Goal: Task Accomplishment & Management: Manage account settings

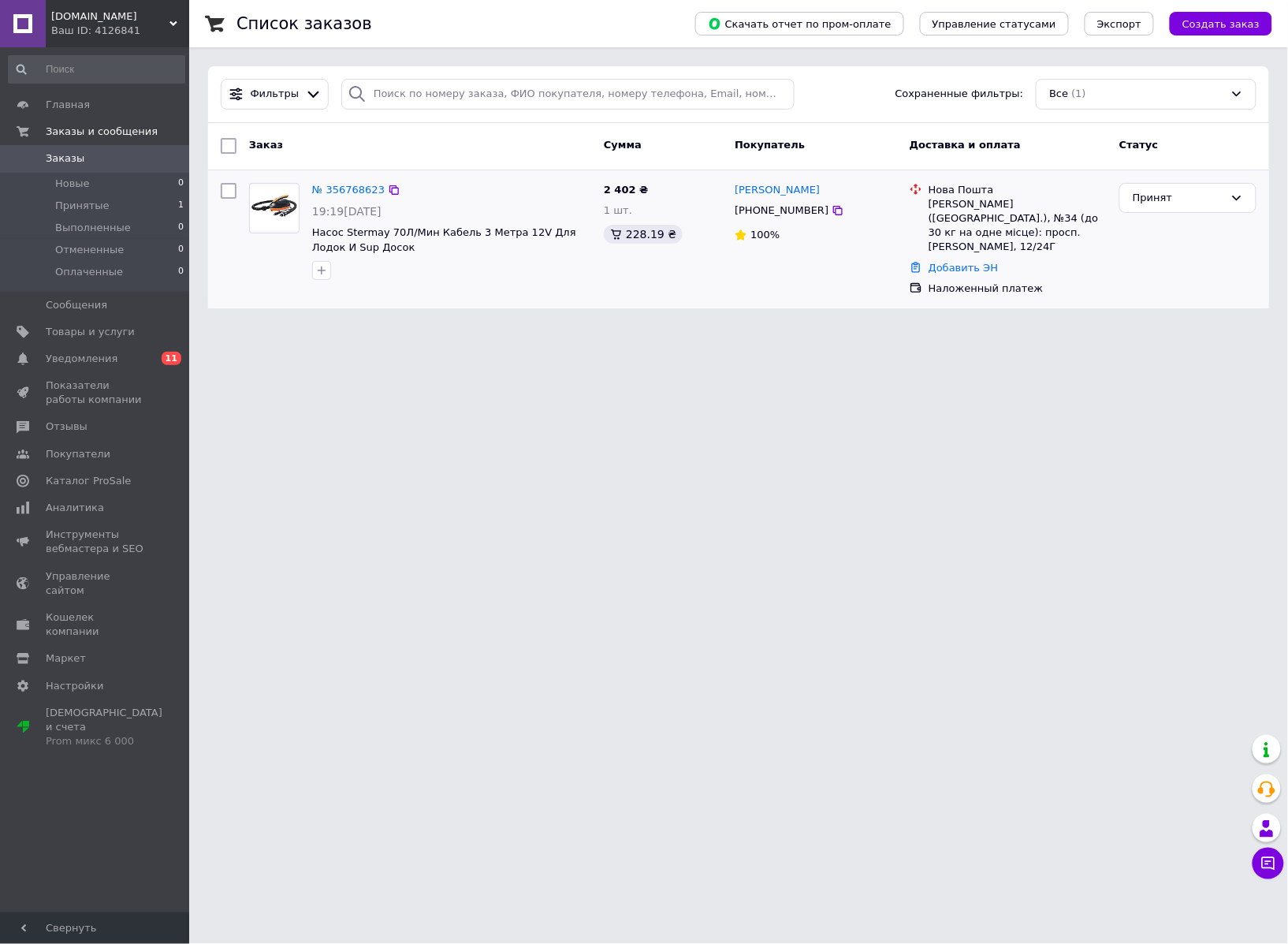
click at [235, 186] on input "checkbox" at bounding box center [228, 190] width 16 height 16
click at [235, 187] on input "checkbox" at bounding box center [228, 190] width 16 height 16
checkbox input "false"
drag, startPoint x: 345, startPoint y: 734, endPoint x: 102, endPoint y: 884, distance: 285.6
click at [342, 327] on html "Vash-Brend.com.ua Ваш ID: 4126841 Сайт Vash-Brend.com.ua Кабинет покупателя Про…" at bounding box center [644, 163] width 1288 height 327
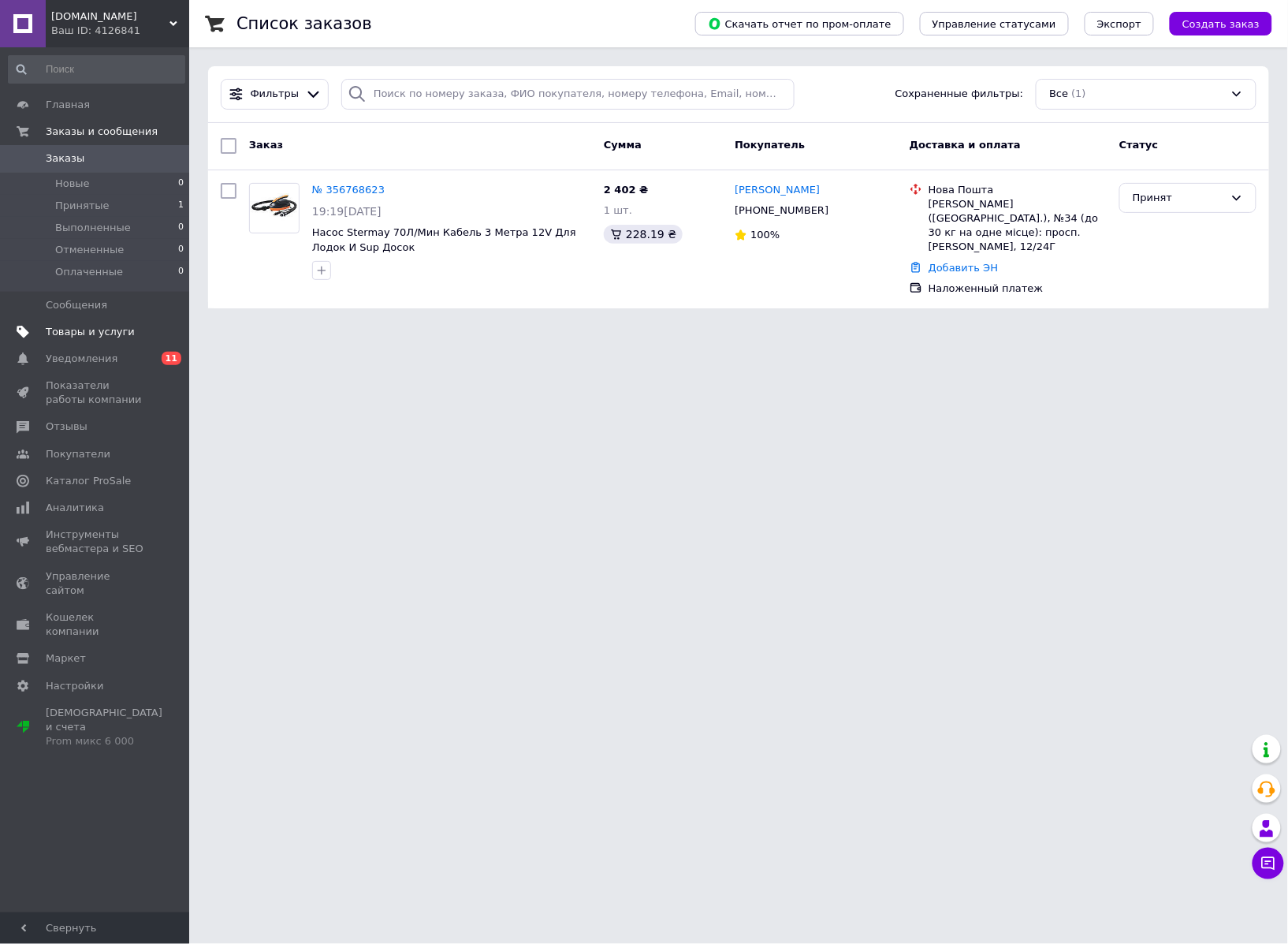
click at [108, 325] on span "Товары и услуги" at bounding box center [90, 331] width 89 height 14
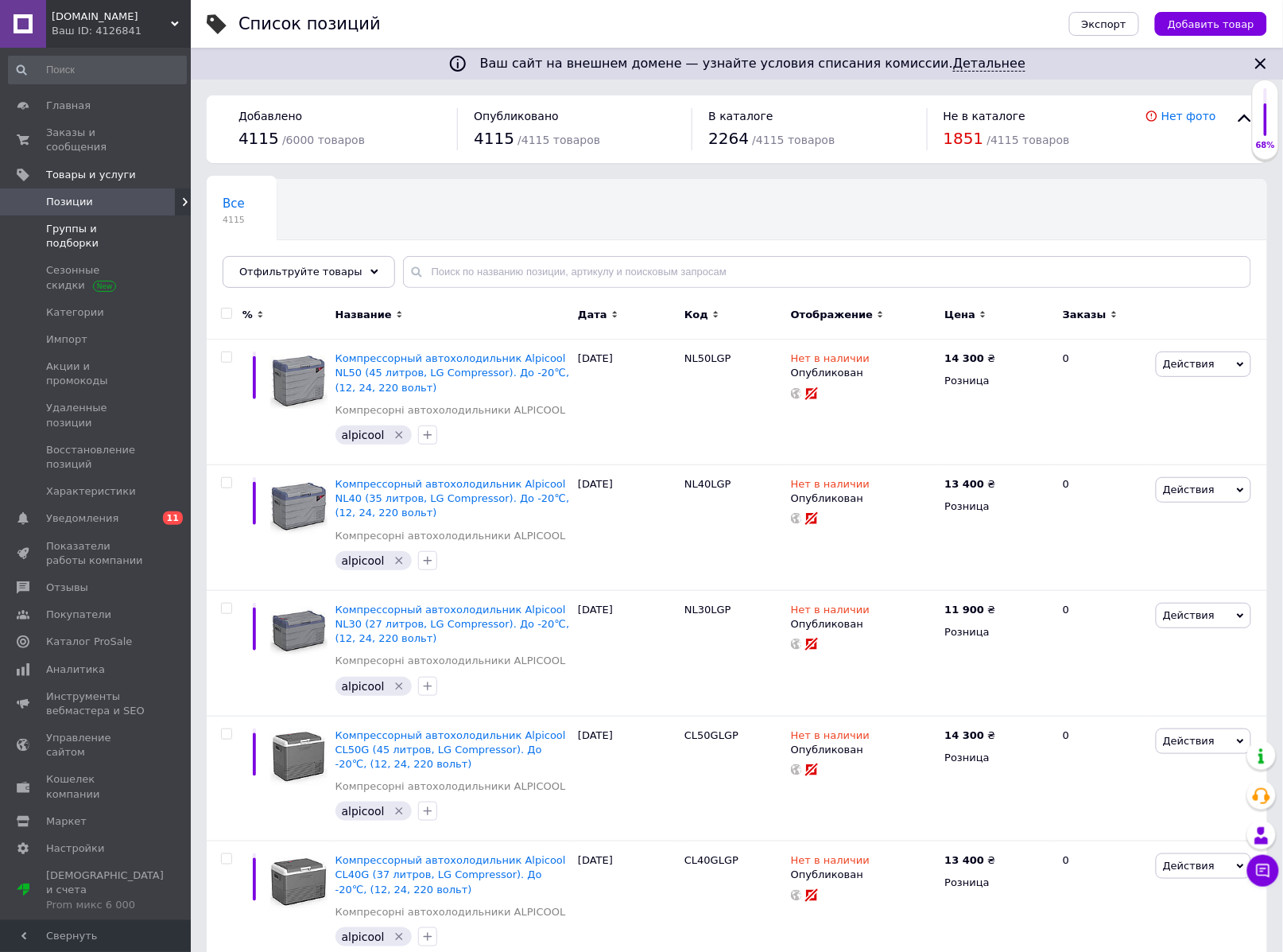
click at [150, 222] on span at bounding box center [168, 236] width 44 height 29
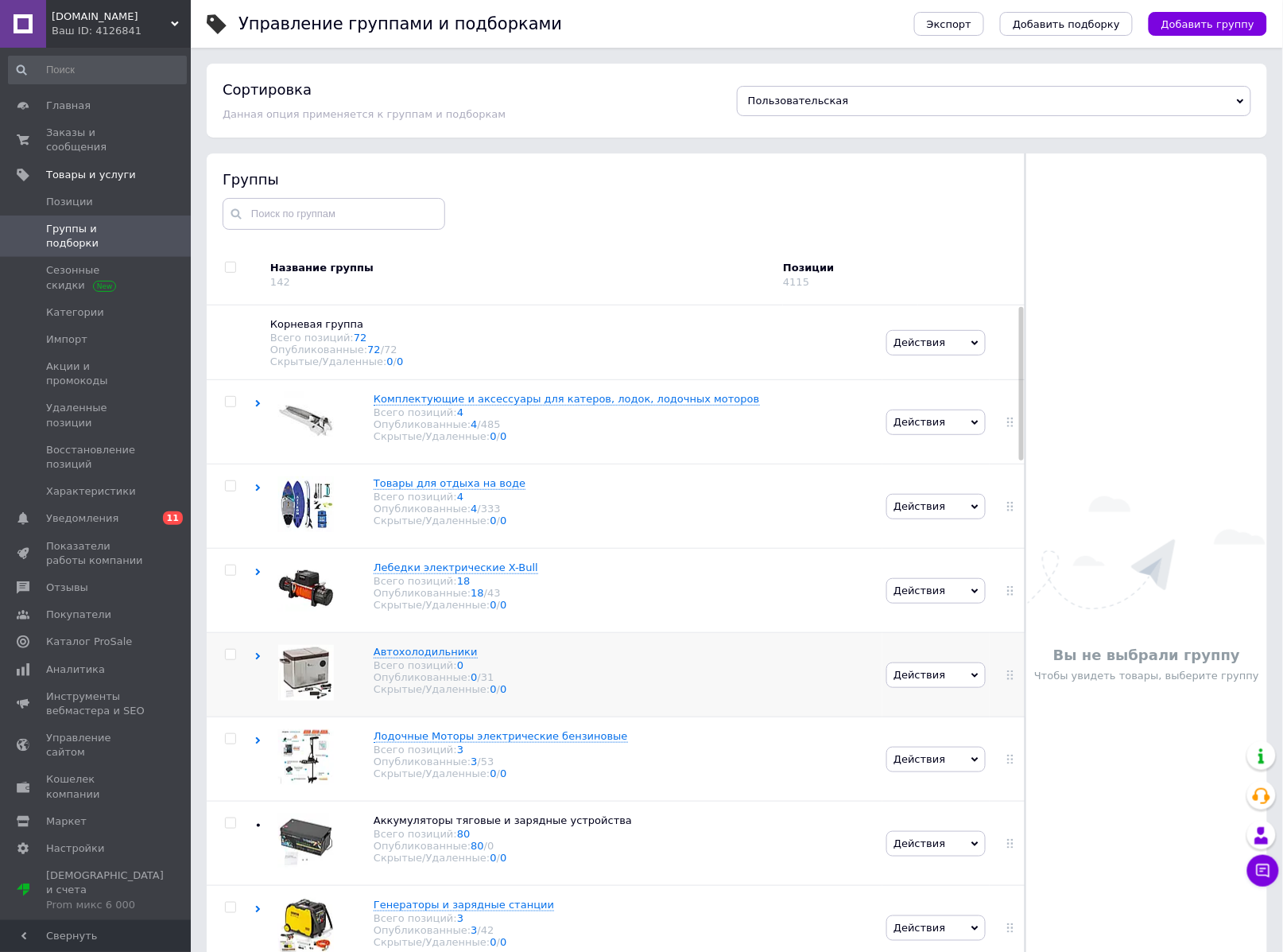
click at [348, 681] on div "Автохолодильники Всего позиций: 0 Опубликованные: 0 / 31 Скрытые/Удаленные: 0 /…" at bounding box center [425, 671] width 165 height 51
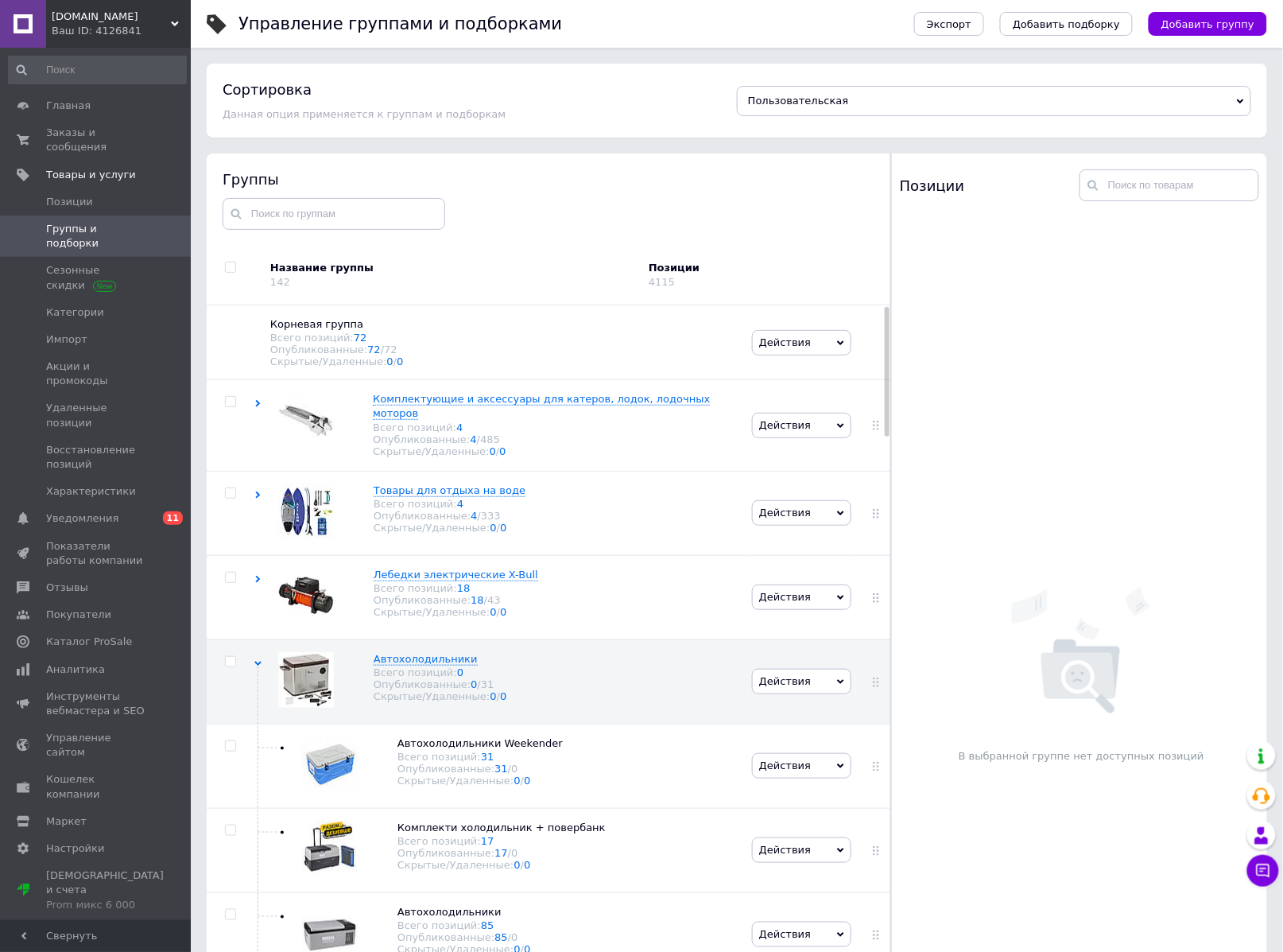
drag, startPoint x: 667, startPoint y: 590, endPoint x: 891, endPoint y: 590, distance: 224.0
click at [904, 590] on div "Группы Название группы 142 Позиции 4115 Корневая группа Всего позиций: 72 Опубл…" at bounding box center [737, 589] width 1060 height 873
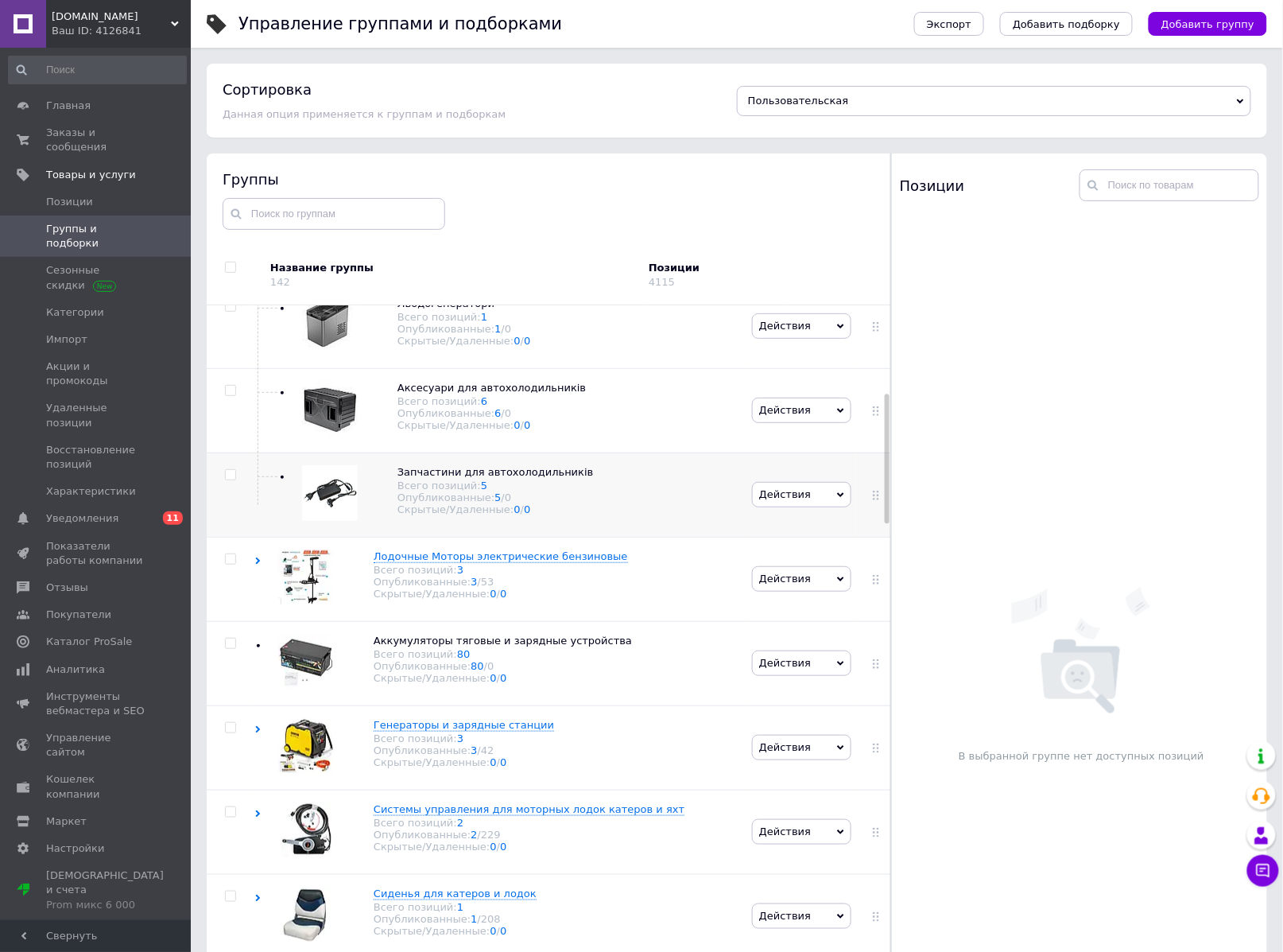
scroll to position [389, 0]
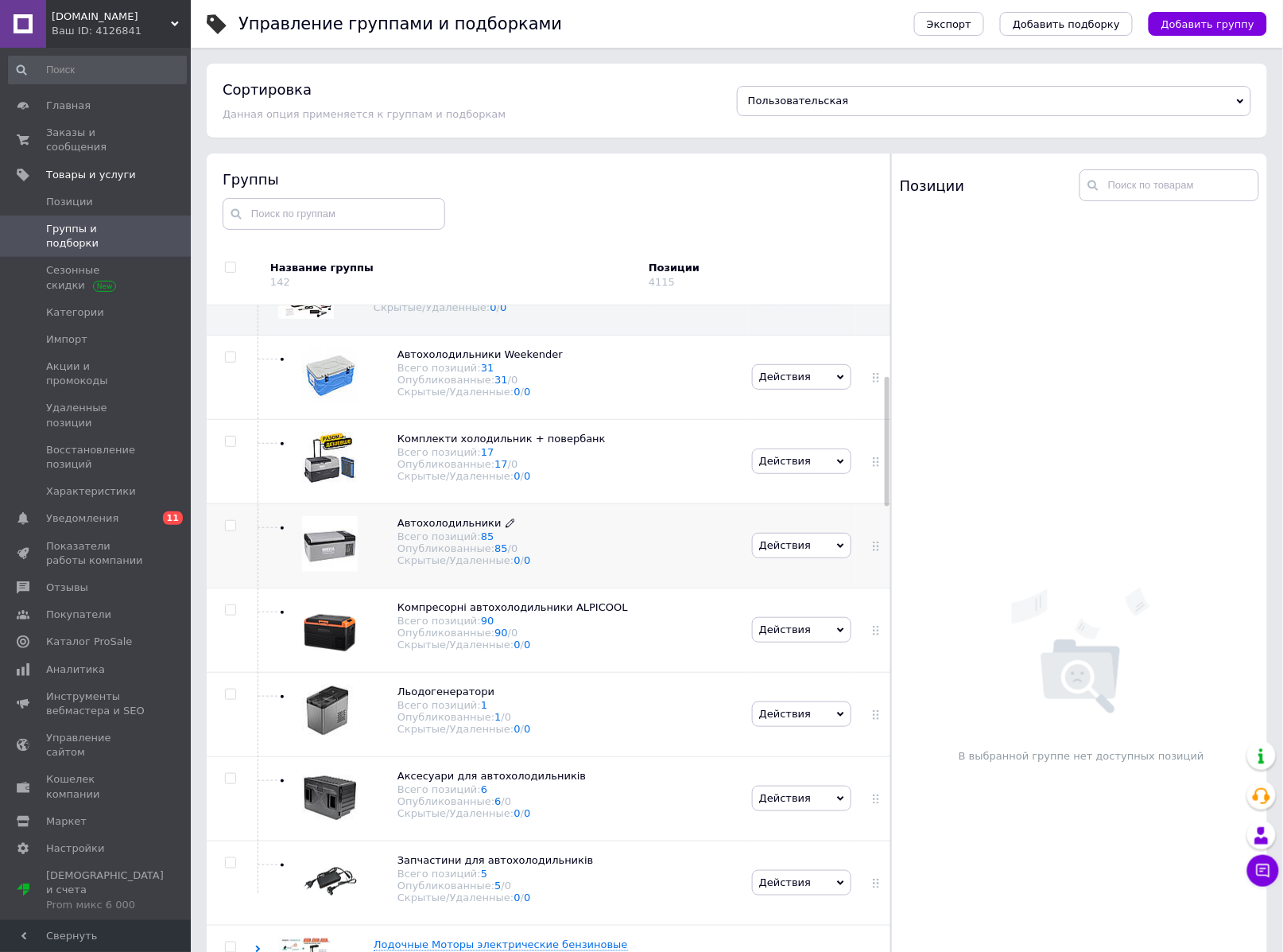
click at [424, 550] on div "Опубликованные: 85 / 0" at bounding box center [464, 548] width 133 height 12
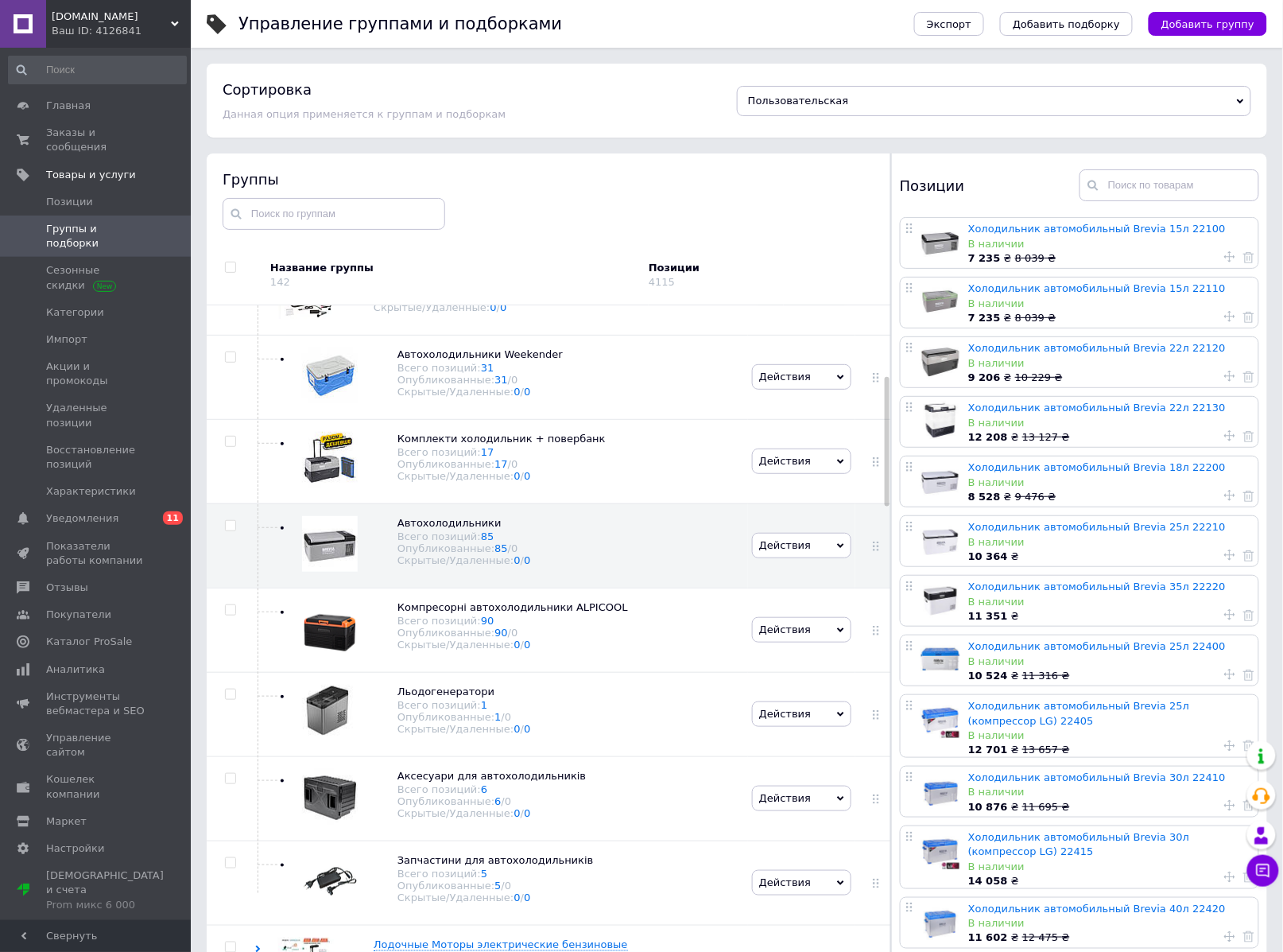
click at [0, 0] on icon at bounding box center [0, 0] width 0 height 0
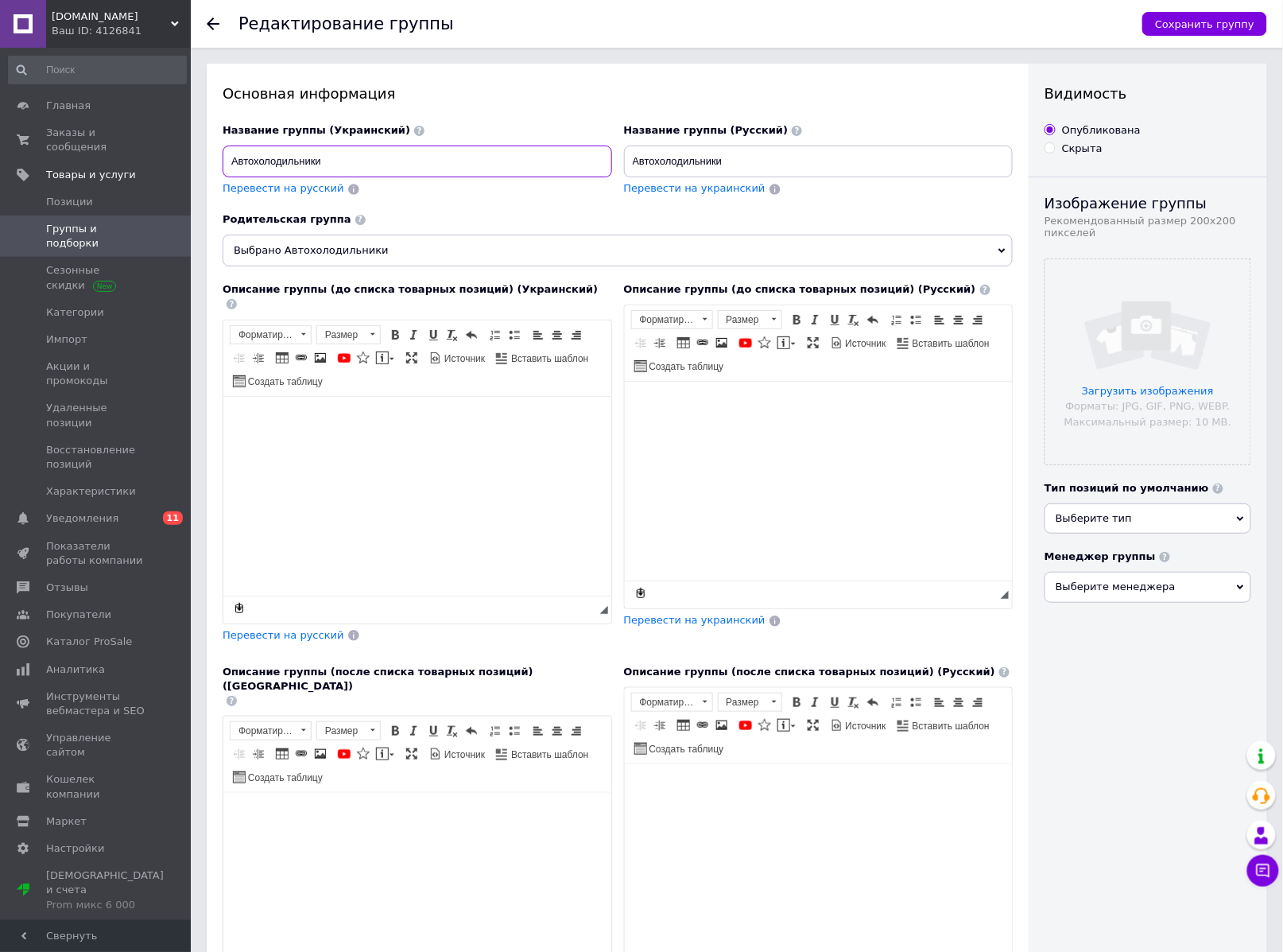
click at [447, 163] on input "Автохолодильники" at bounding box center [417, 162] width 390 height 32
drag, startPoint x: 380, startPoint y: 166, endPoint x: 323, endPoint y: 181, distance: 58.9
click at [323, 181] on div "Название группы (Украинский) Автохолодильники Brevia Перевести на русский" at bounding box center [417, 160] width 390 height 73
type input "Автохолодильники Brevia"
click at [781, 156] on input "Автохолодильники" at bounding box center [818, 162] width 390 height 32
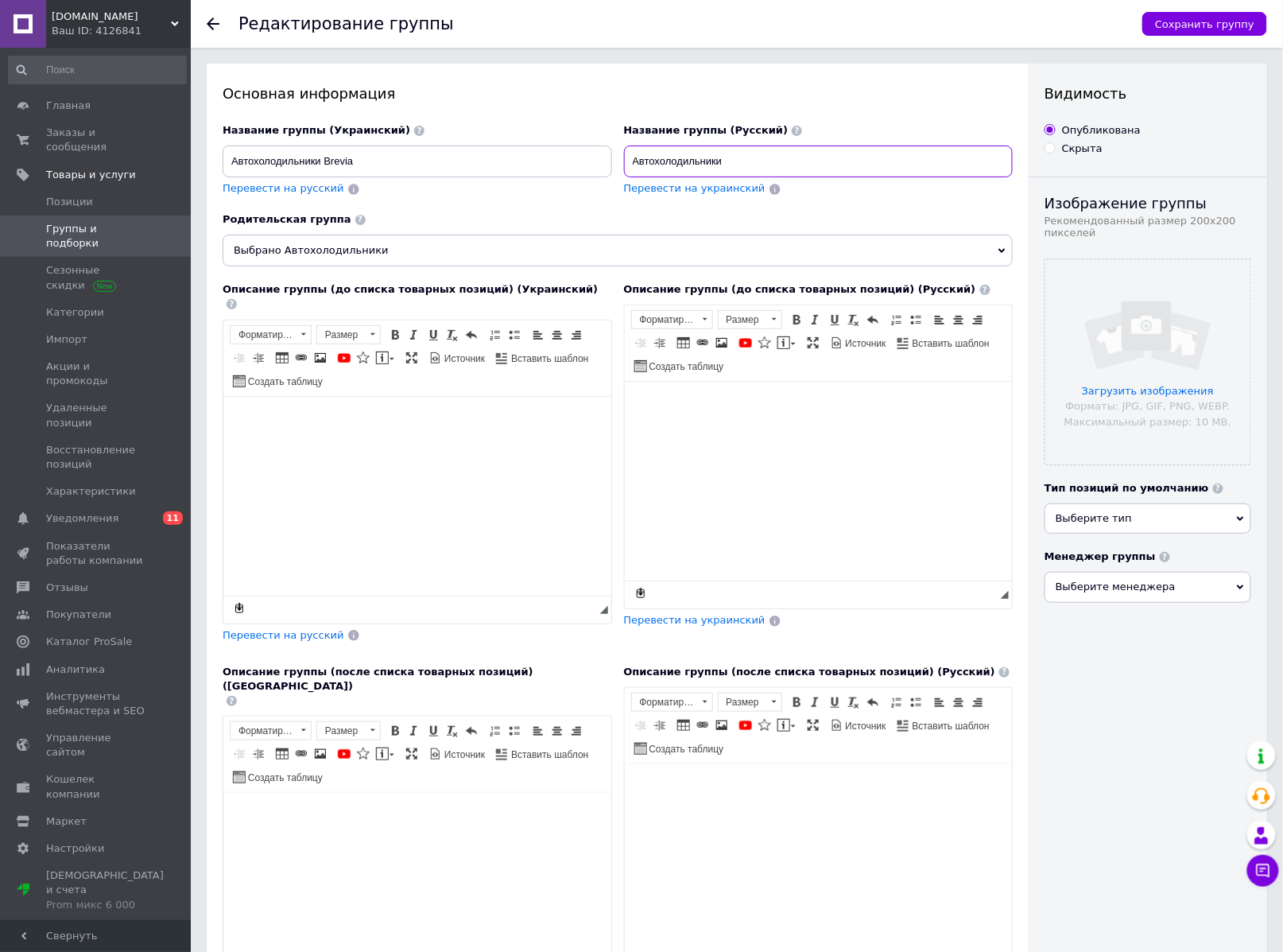
paste input "Brevia"
type input "Автохолодильники Brevia"
click at [1197, 35] on button "Сохранить группу" at bounding box center [1204, 24] width 124 height 24
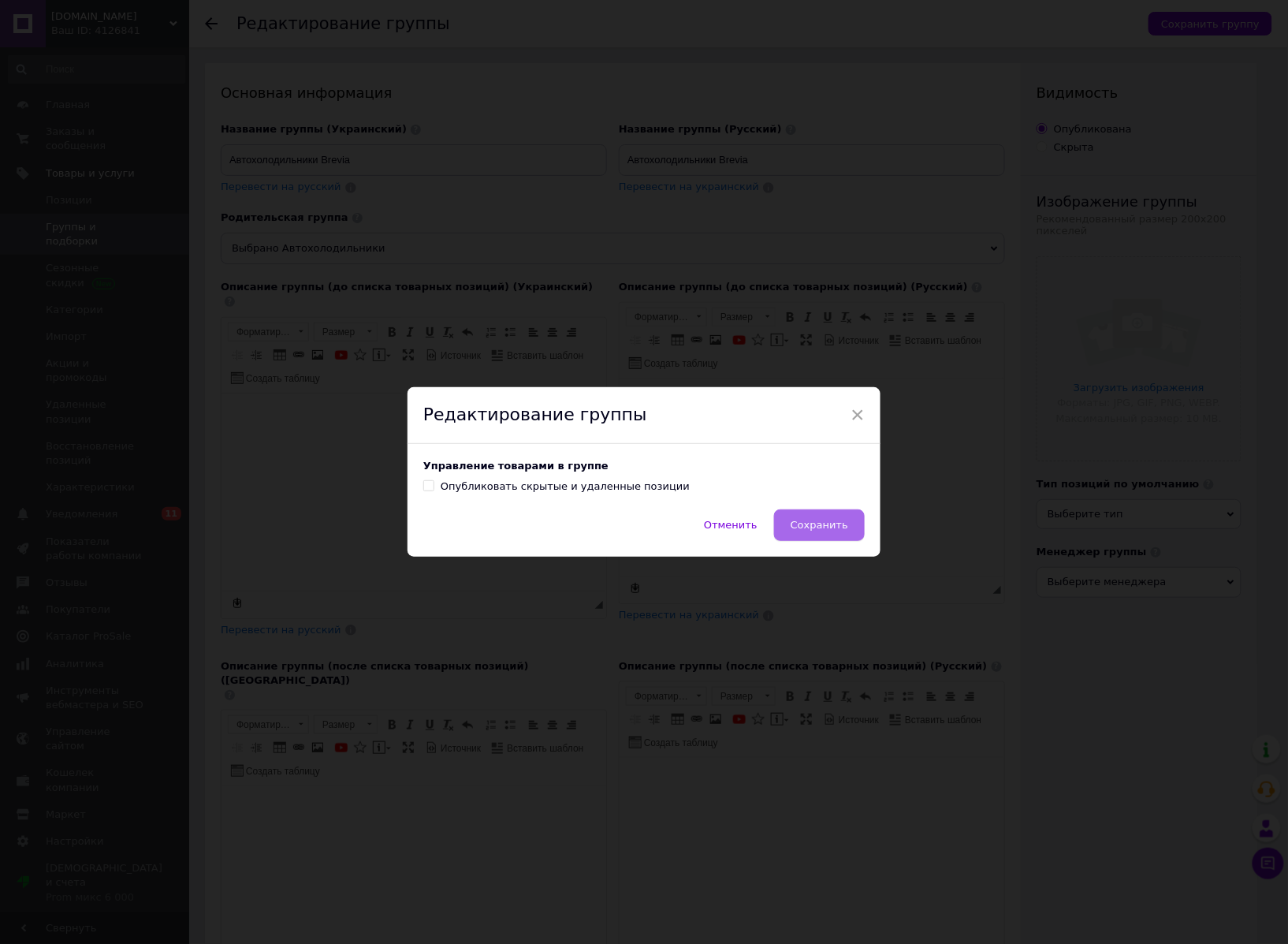
click at [836, 513] on button "Сохранить" at bounding box center [820, 525] width 91 height 32
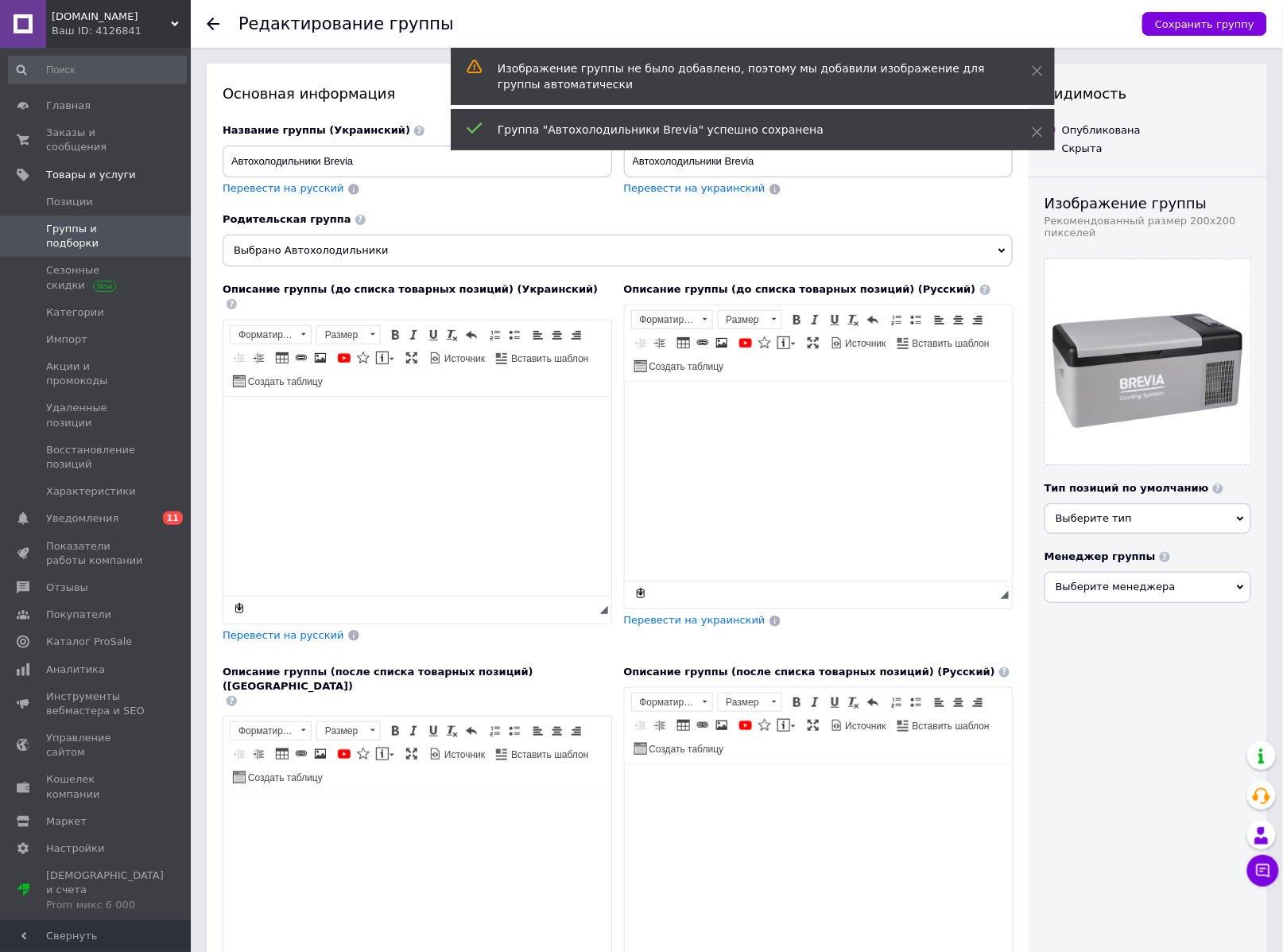
click at [140, 222] on span "Группы и подборки" at bounding box center [96, 236] width 101 height 29
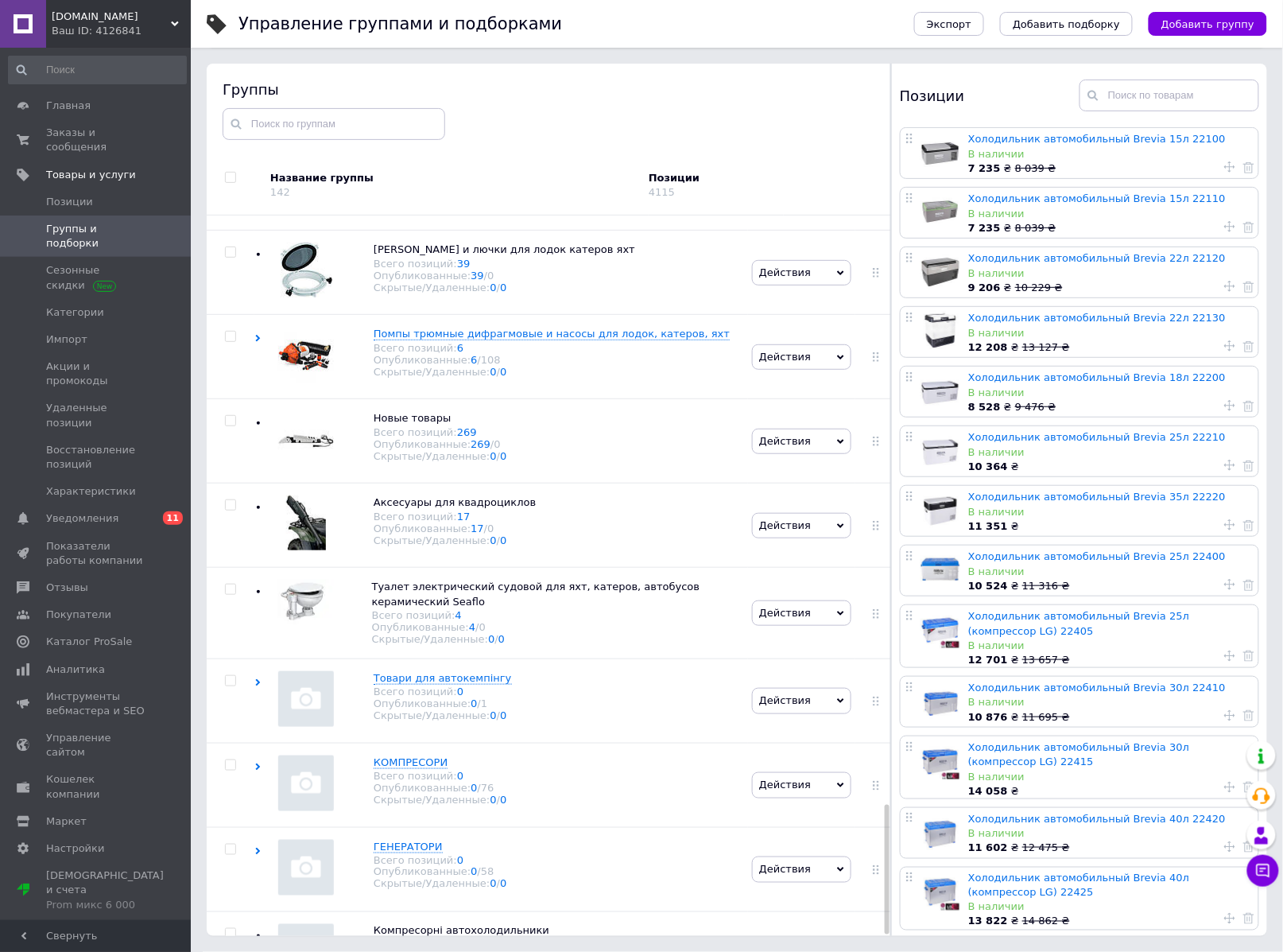
scroll to position [3271, 0]
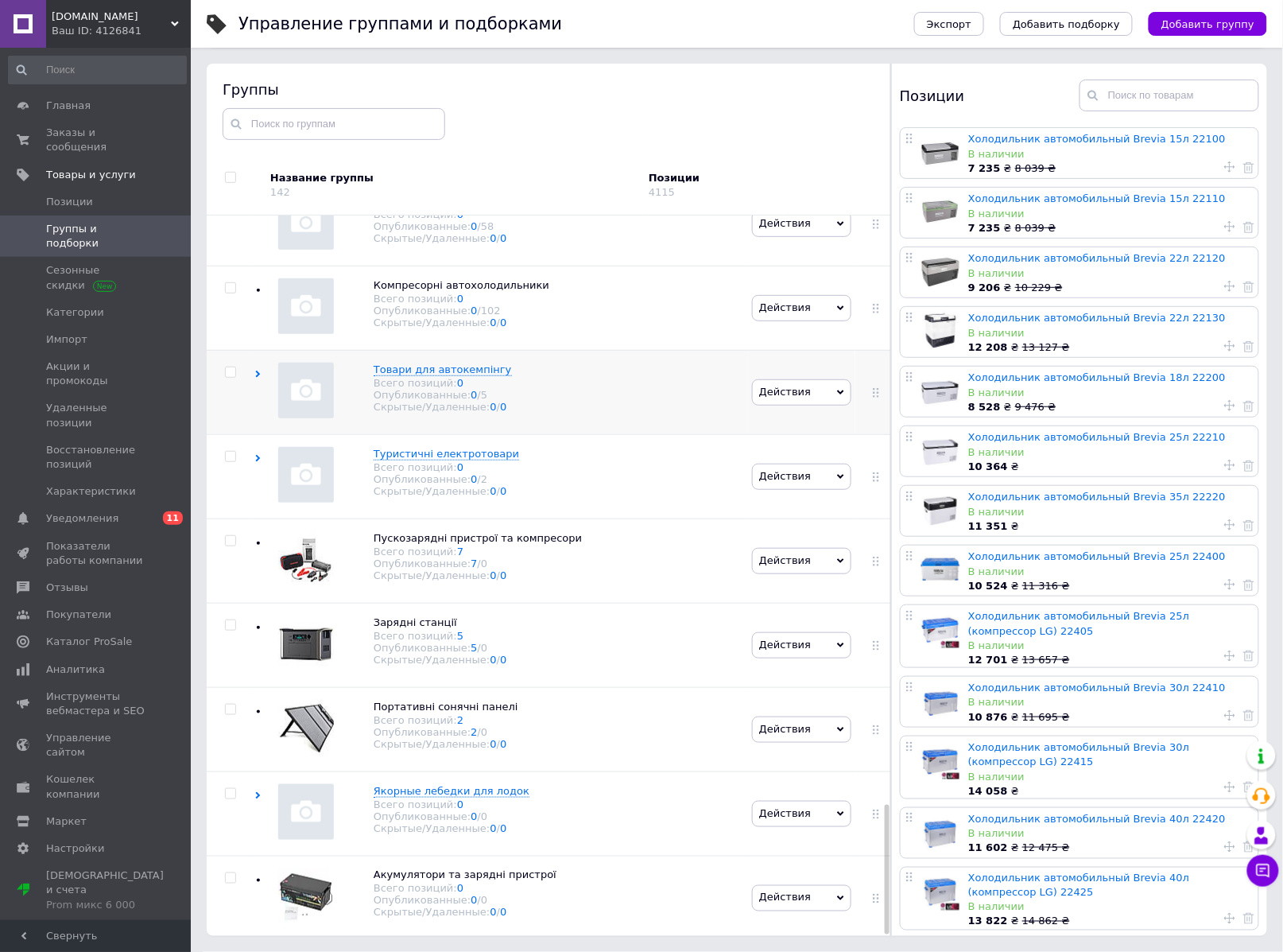
click at [590, 405] on div "Товари для автокемпінгу Всего позиций: 0 Опубликованные: 0 / 5 Скрытые/Удаленны…" at bounding box center [501, 392] width 494 height 84
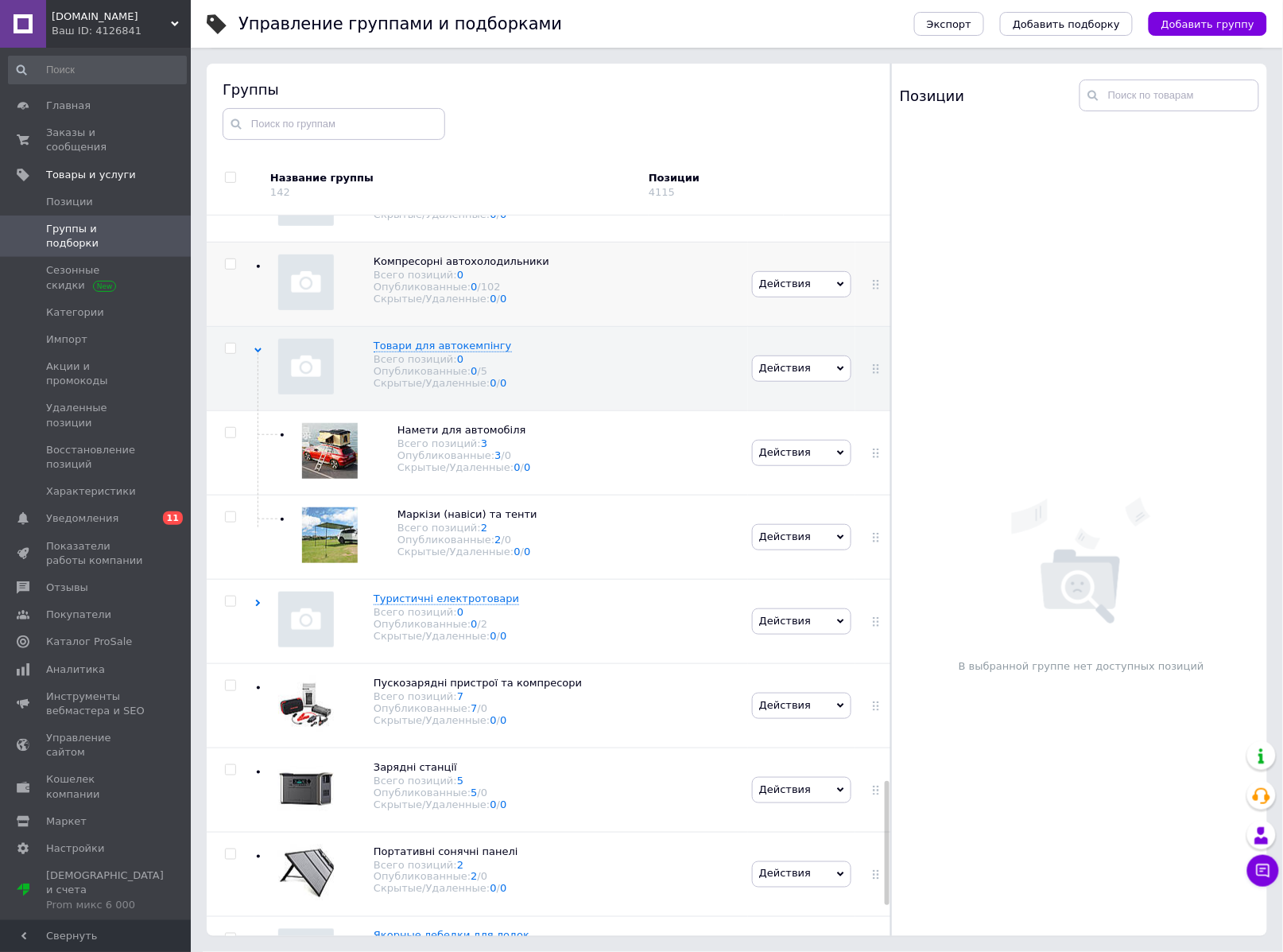
click at [596, 299] on div "Компресорні автохолодильники Всего позиций: 0 Опубликованные: 0 / 102 Скрытые/У…" at bounding box center [501, 283] width 494 height 84
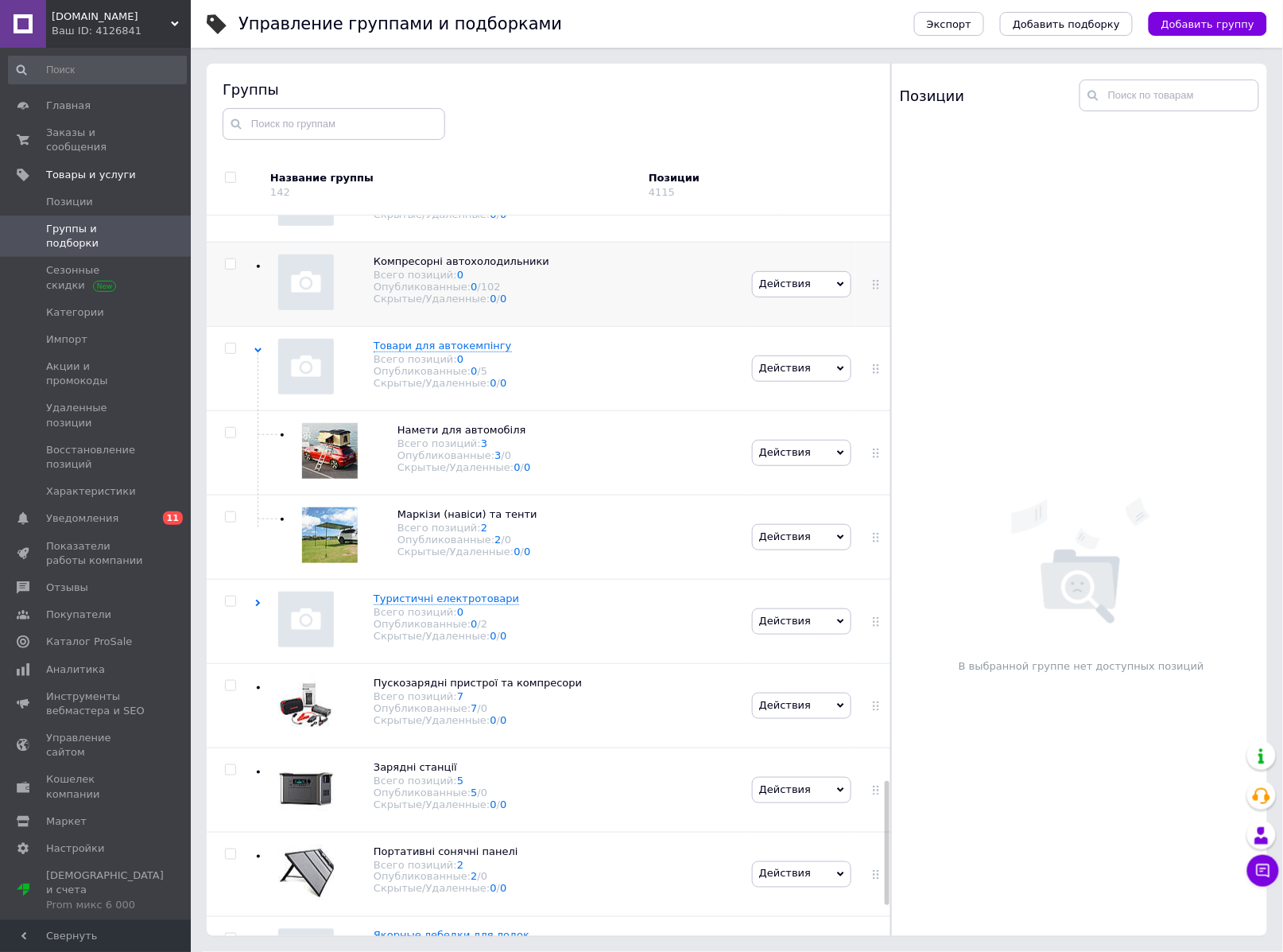
click at [232, 269] on input "checkbox" at bounding box center [230, 264] width 10 height 10
checkbox input "true"
click at [413, 193] on div "Действия для выбранных 1 групп" at bounding box center [340, 185] width 243 height 25
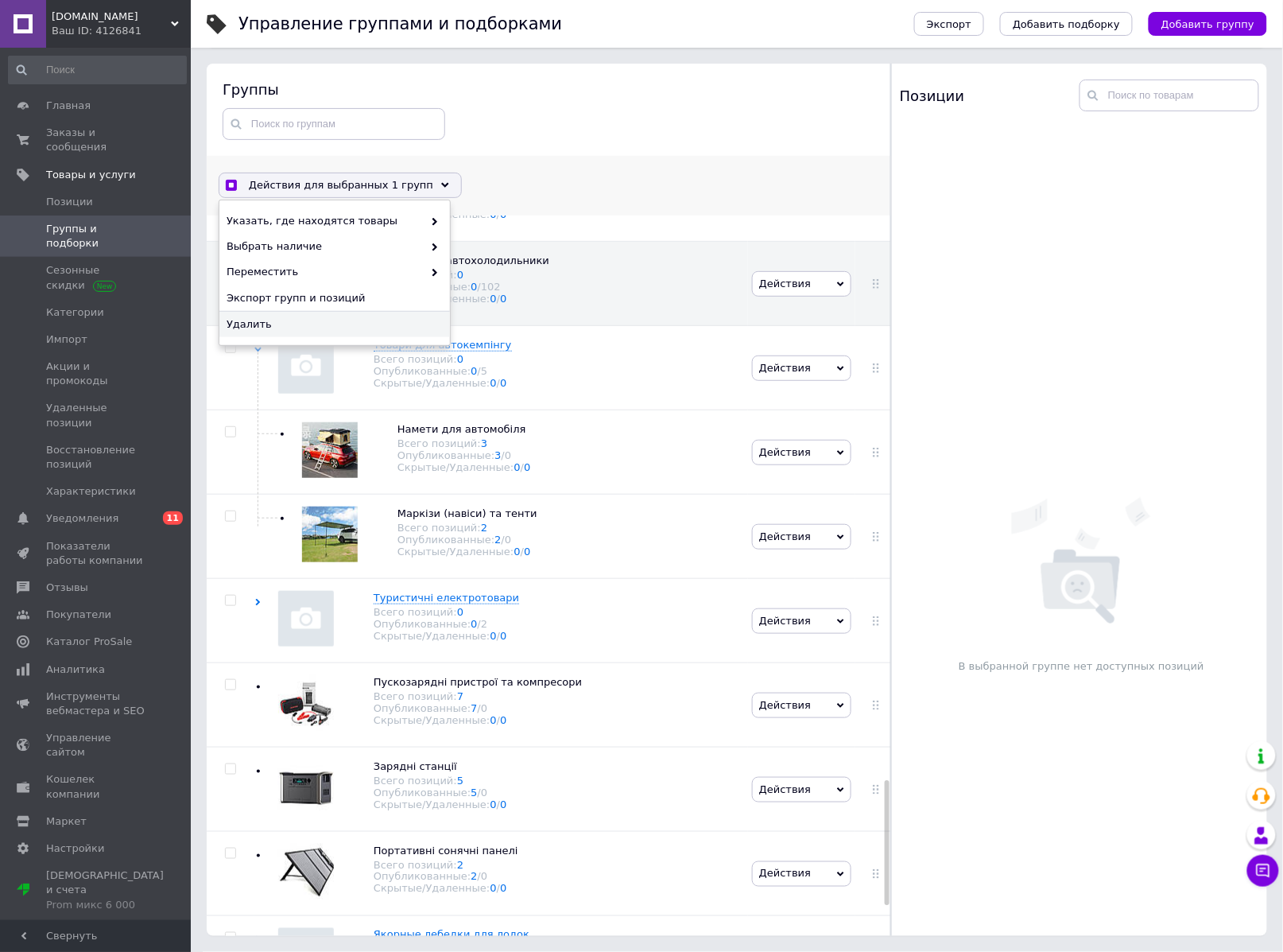
click at [341, 329] on span "Удалить" at bounding box center [332, 324] width 212 height 14
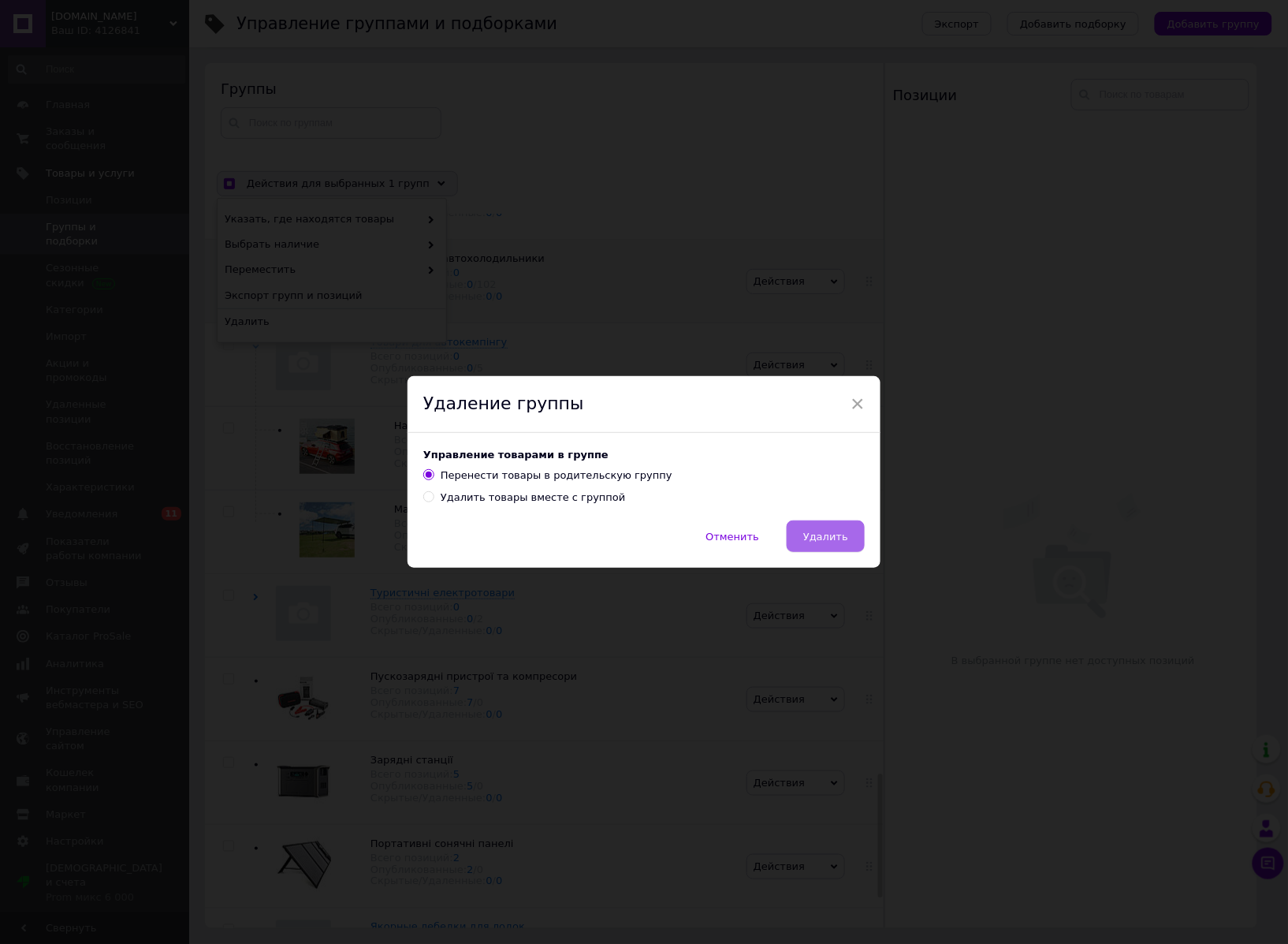
click at [821, 546] on button "Удалить" at bounding box center [826, 536] width 78 height 32
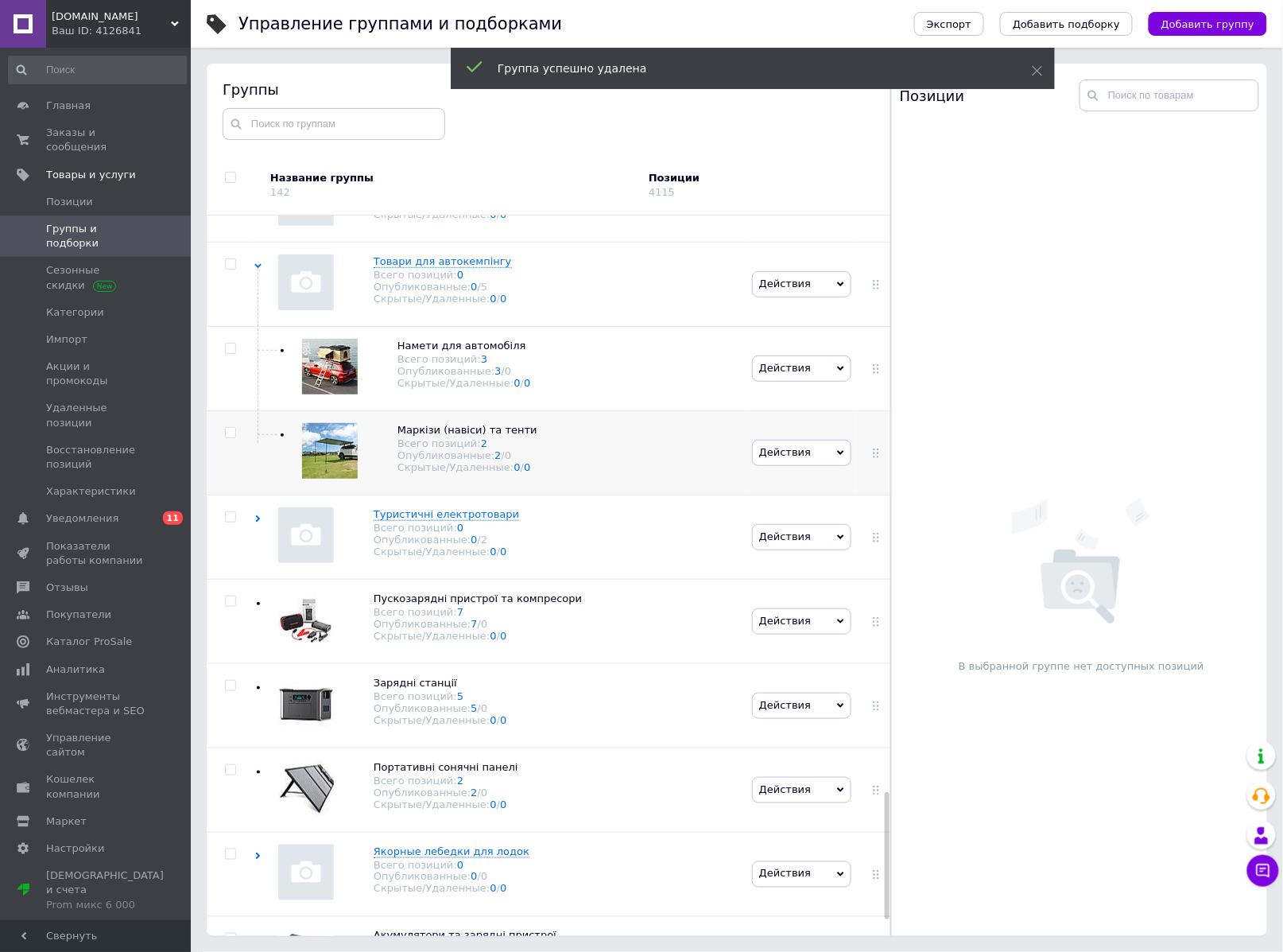
scroll to position [2882, 0]
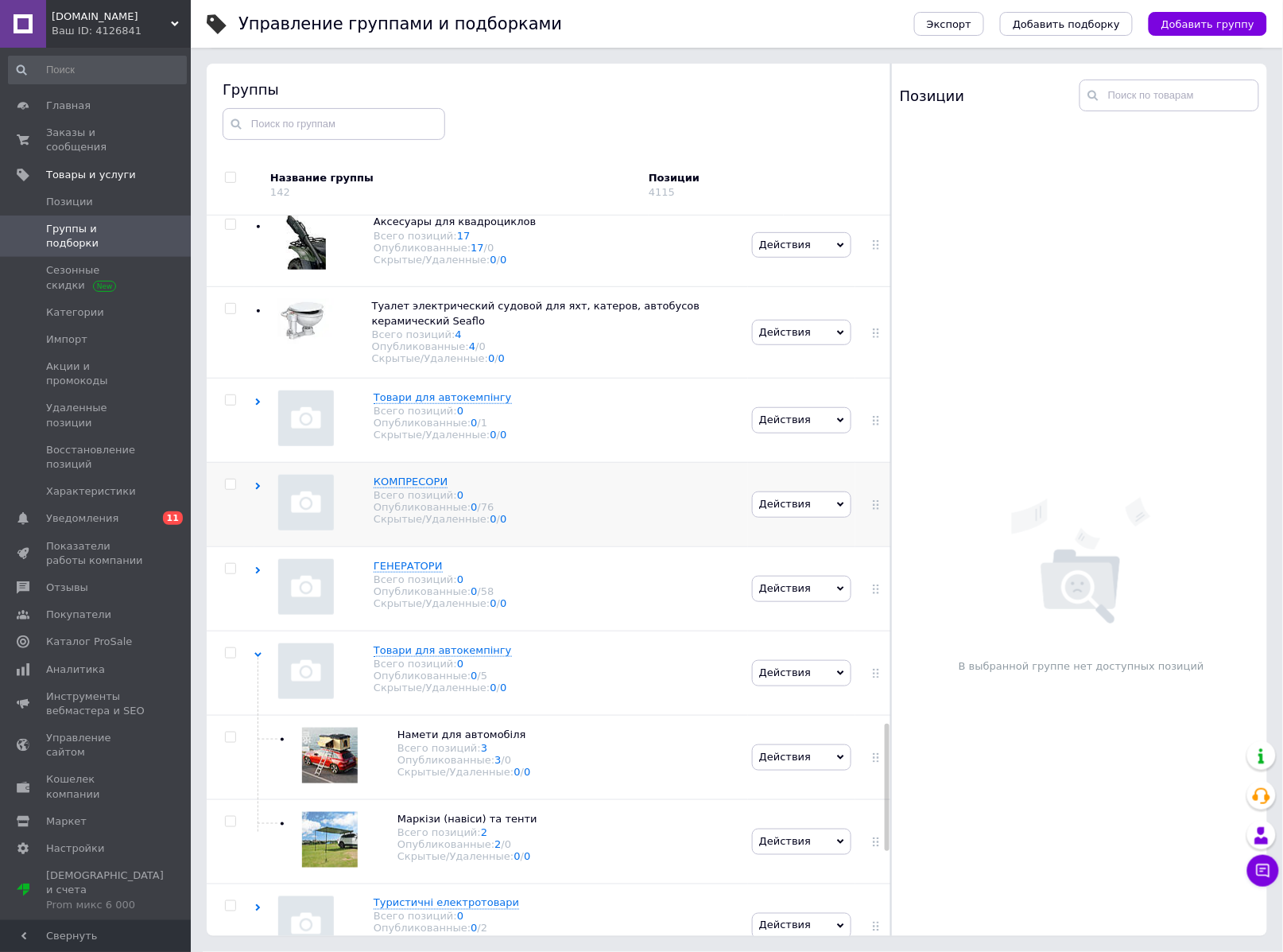
click at [515, 532] on div "КОМПРЕСОРИ Всего позиций: 0 Опубликованные: 0 / 76 Скрытые/Удаленные: 0 / 0" at bounding box center [501, 504] width 494 height 84
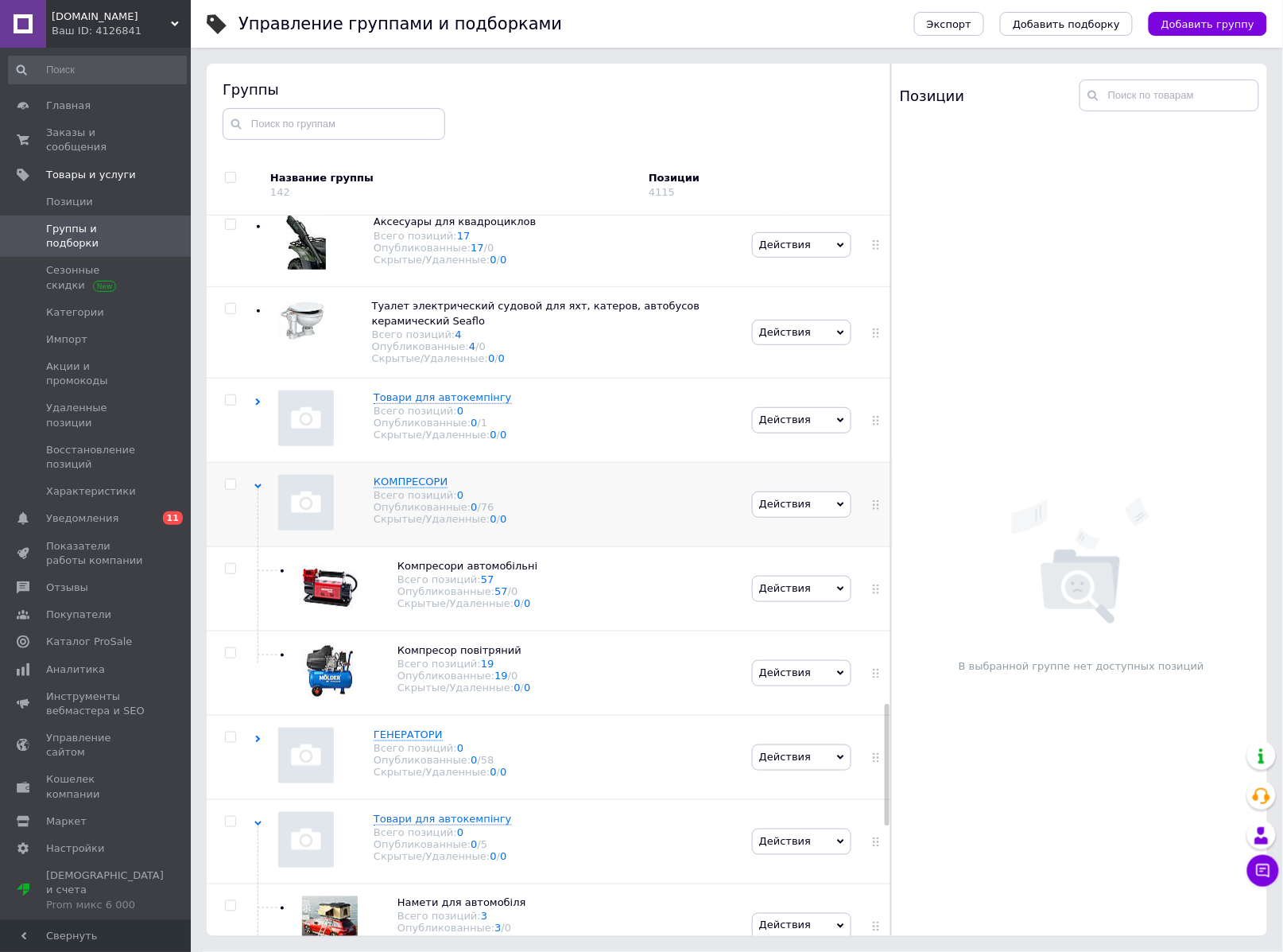
click at [526, 520] on div "КОМПРЕСОРИ Всего позиций: 0 Опубликованные: 0 / 76 Скрытые/Удаленные: 0 / 0" at bounding box center [501, 504] width 494 height 84
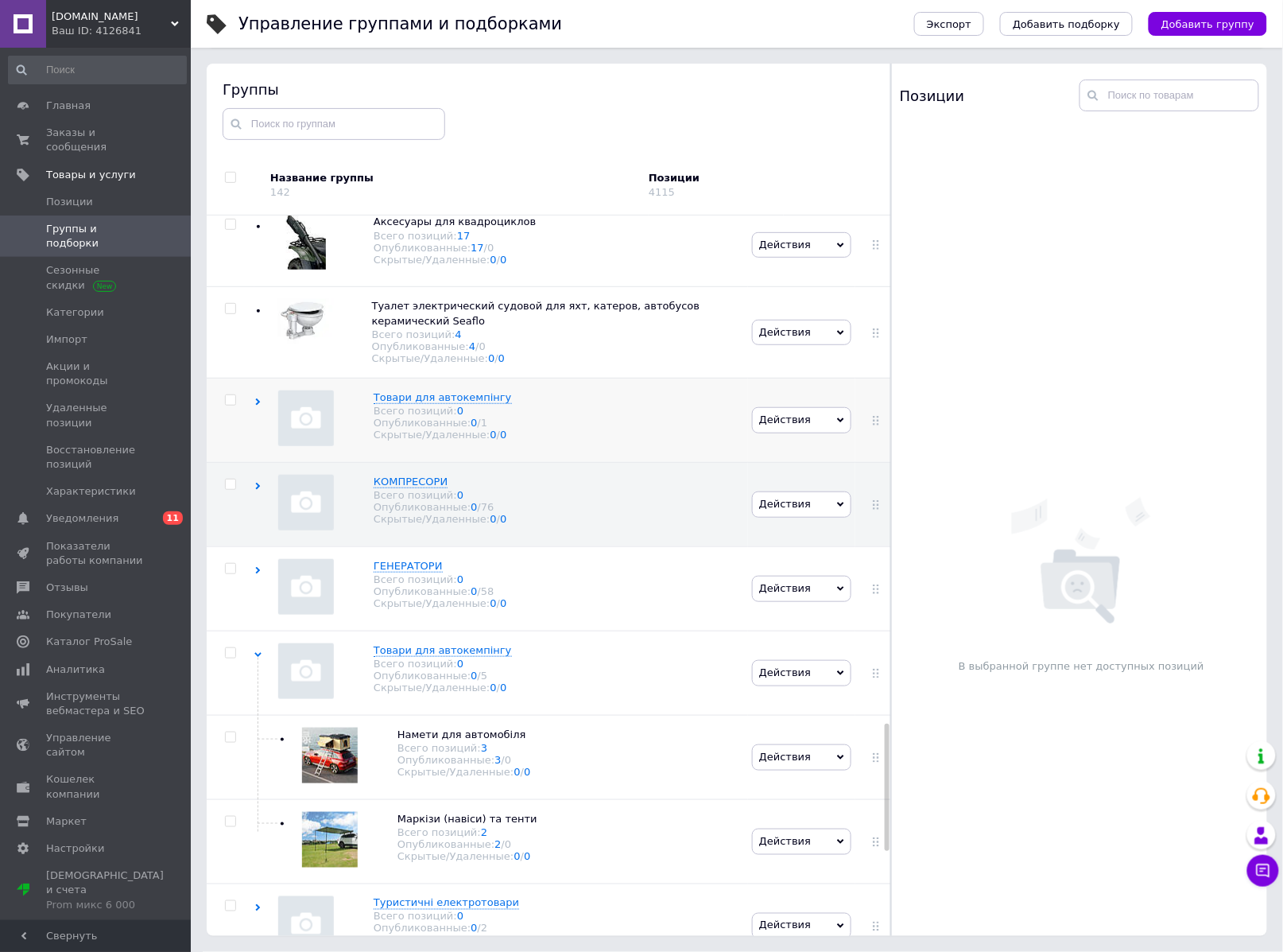
click at [549, 439] on div "Товари для автокемпінгу Всего позиций: 0 Опубликованные: 0 / 1 Скрытые/Удаленны…" at bounding box center [501, 420] width 494 height 84
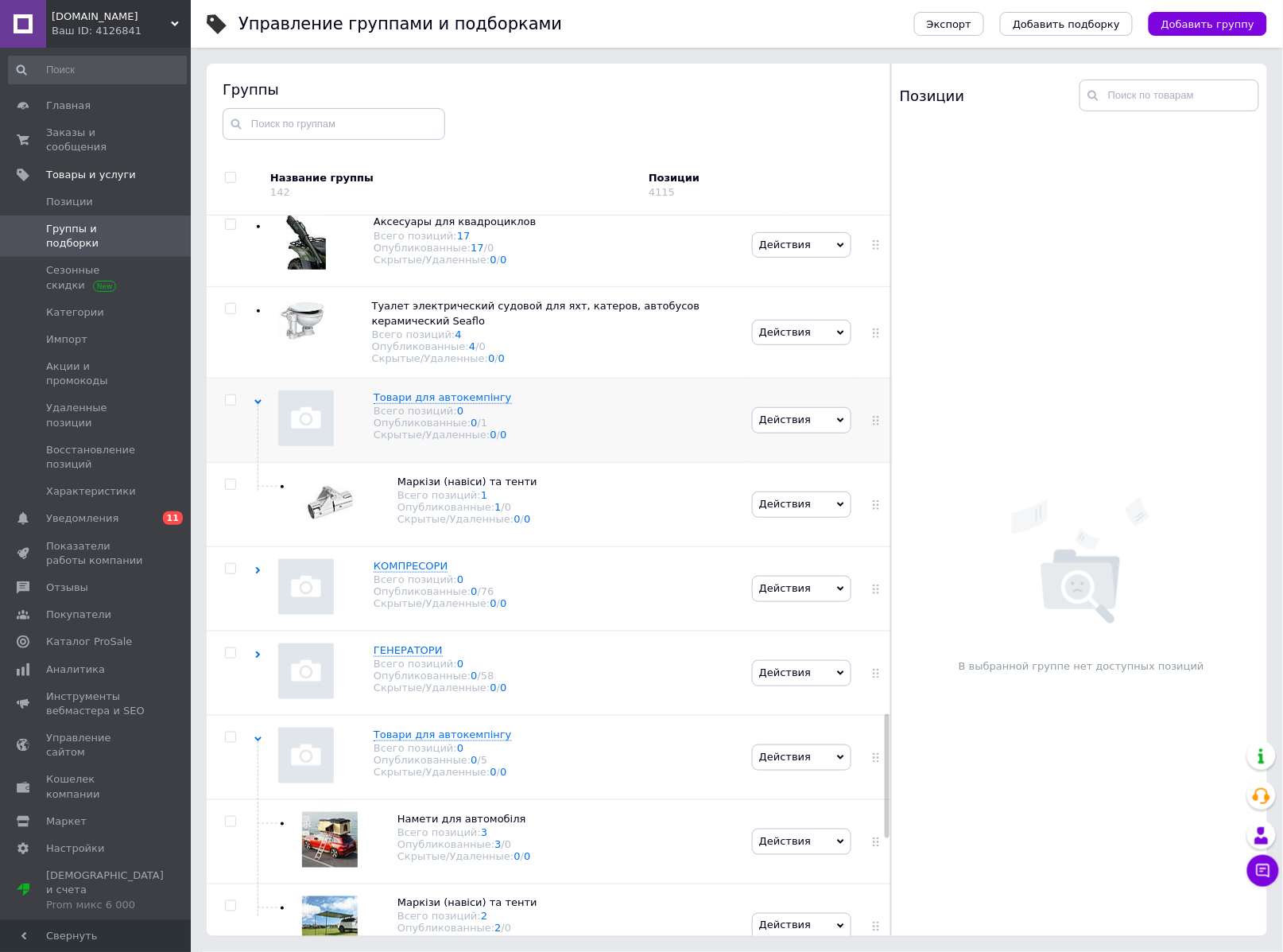
click at [549, 439] on div "Товари для автокемпінгу Всего позиций: 0 Опубликованные: 0 / 1 Скрытые/Удаленны…" at bounding box center [501, 420] width 494 height 84
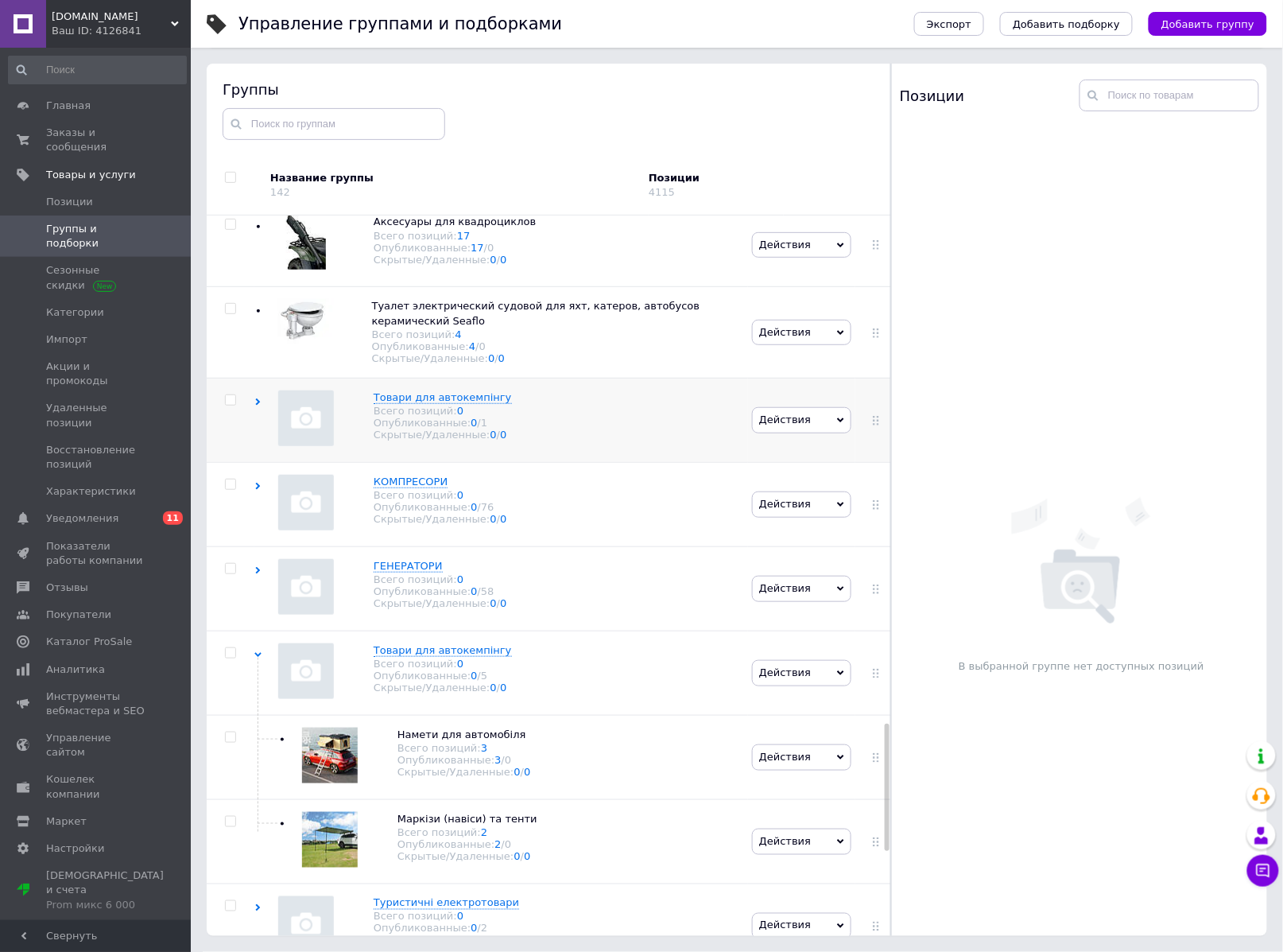
click at [549, 439] on div "Товари для автокемпінгу Всего позиций: 0 Опубликованные: 0 / 1 Скрытые/Удаленны…" at bounding box center [501, 420] width 494 height 84
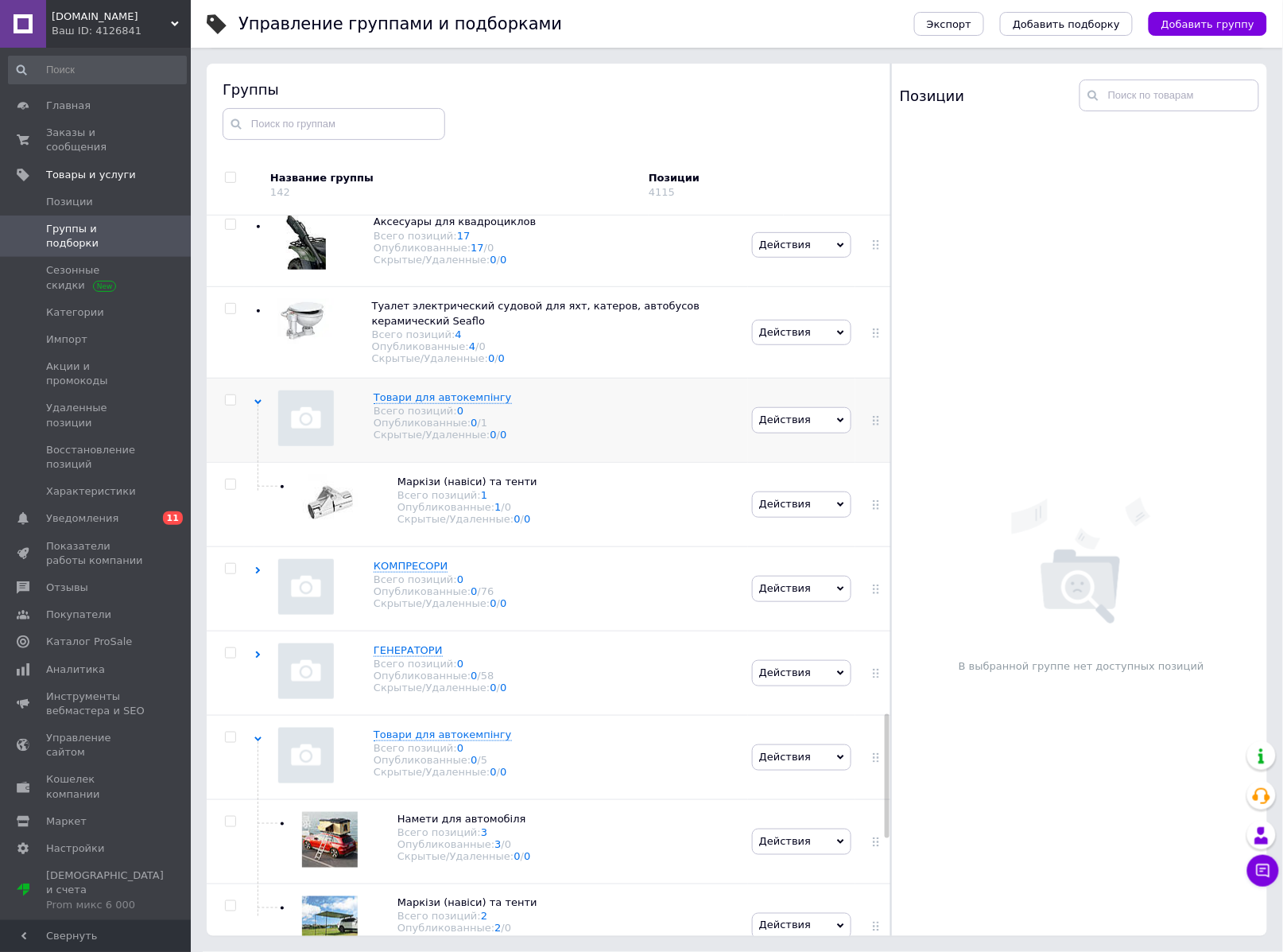
click at [549, 439] on div "Товари для автокемпінгу Всего позиций: 0 Опубликованные: 0 / 1 Скрытые/Удаленны…" at bounding box center [501, 420] width 494 height 84
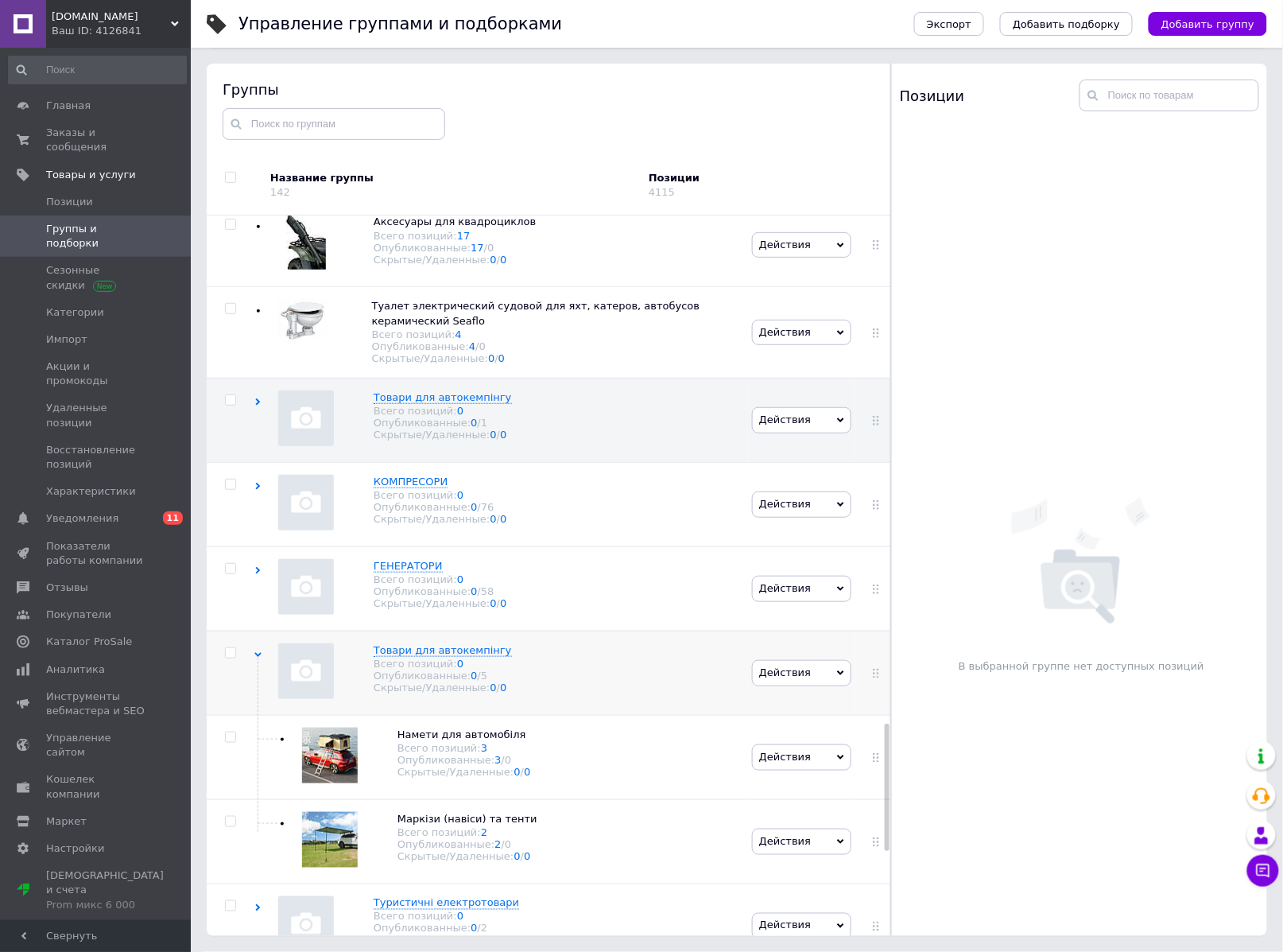
click at [536, 685] on div "Товари для автокемпінгу Всего позиций: 0 Опубликованные: 0 / 5 Скрытые/Удаленны…" at bounding box center [501, 672] width 494 height 84
